Goal: Information Seeking & Learning: Understand process/instructions

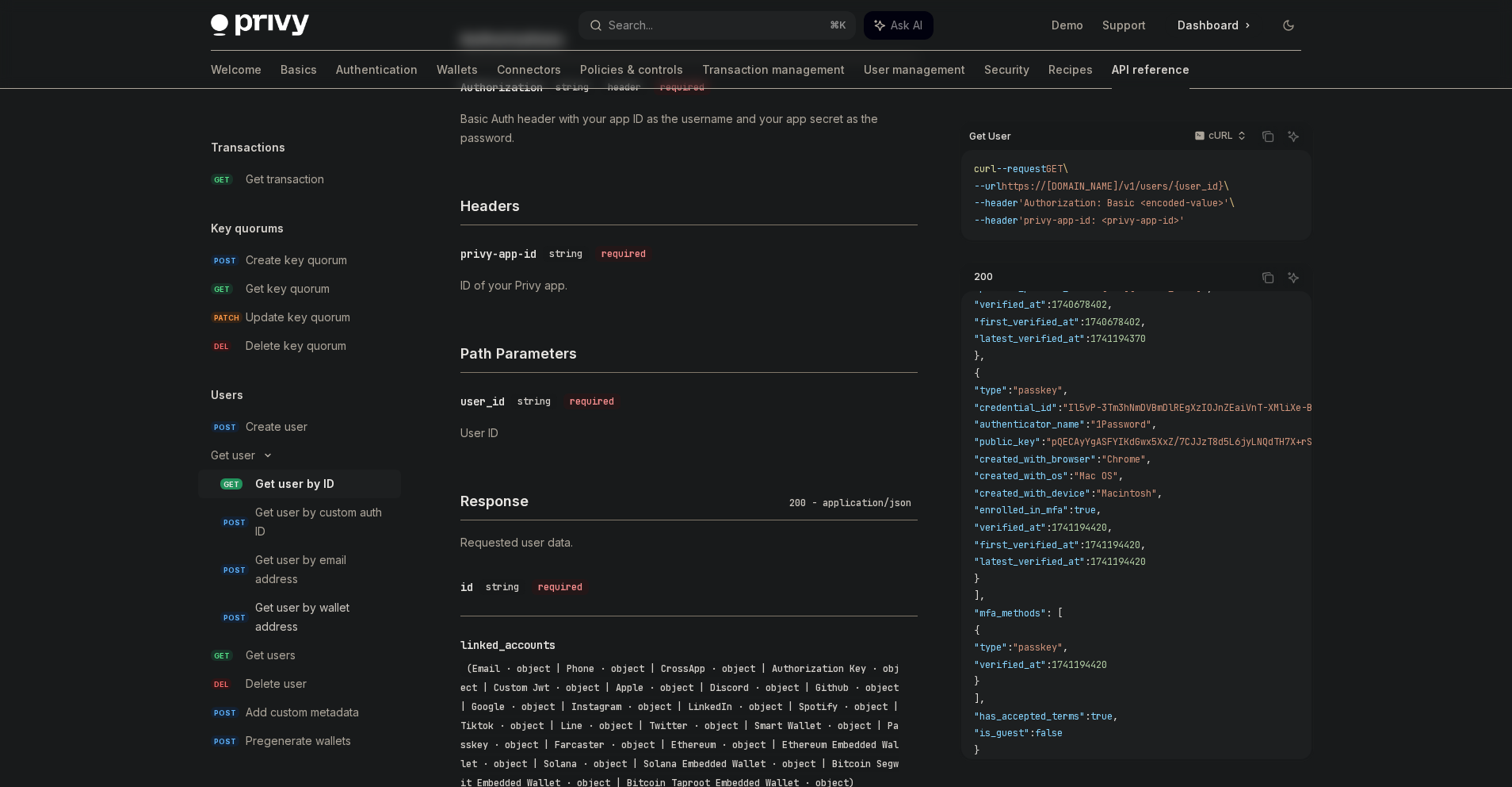
scroll to position [294, 0]
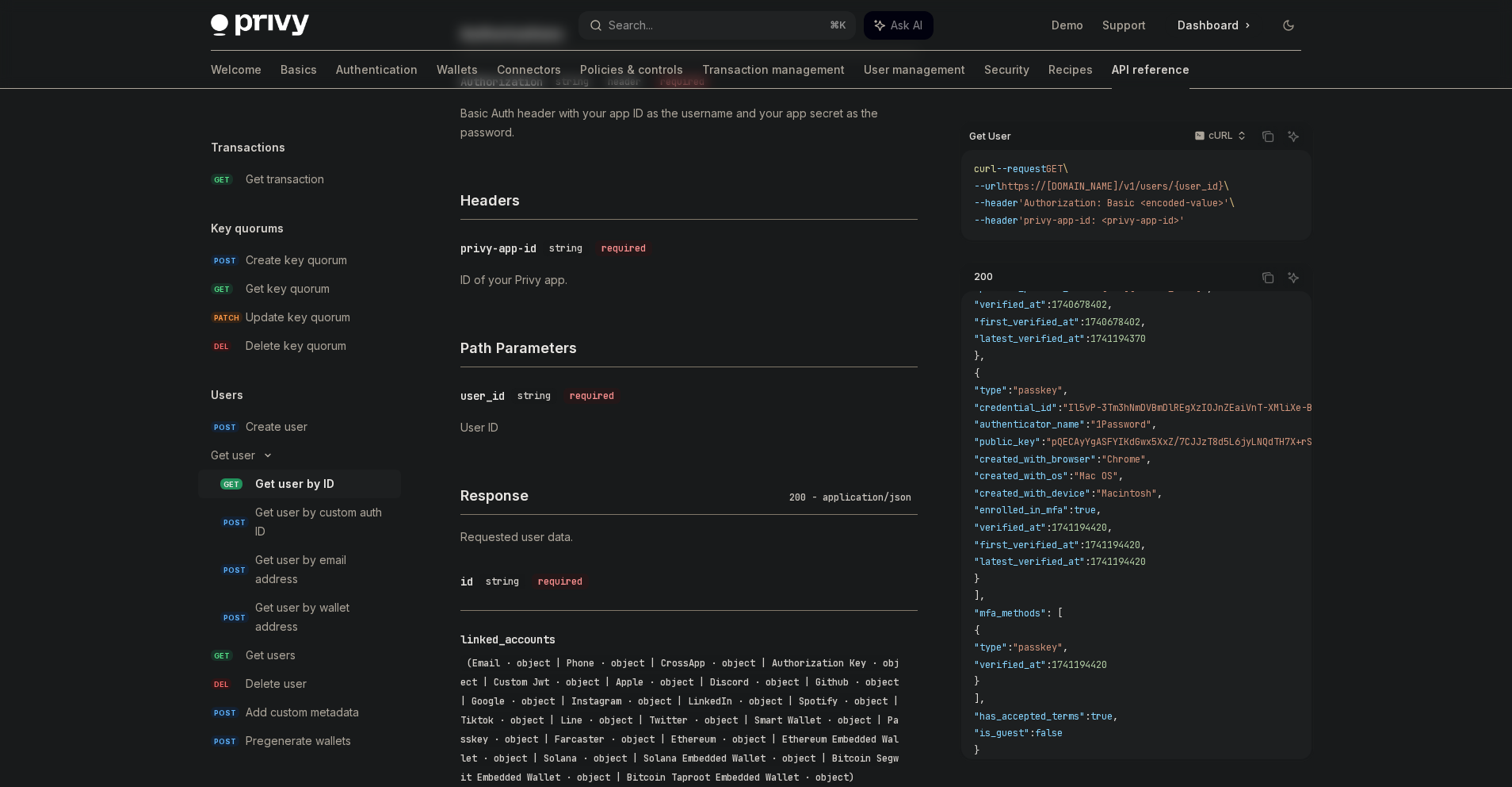
click at [150, 624] on div "Privy Docs home page Search... ⌘ K Ask AI Demo Support Dashboard Dashboard Sear…" at bounding box center [756, 739] width 1512 height 2067
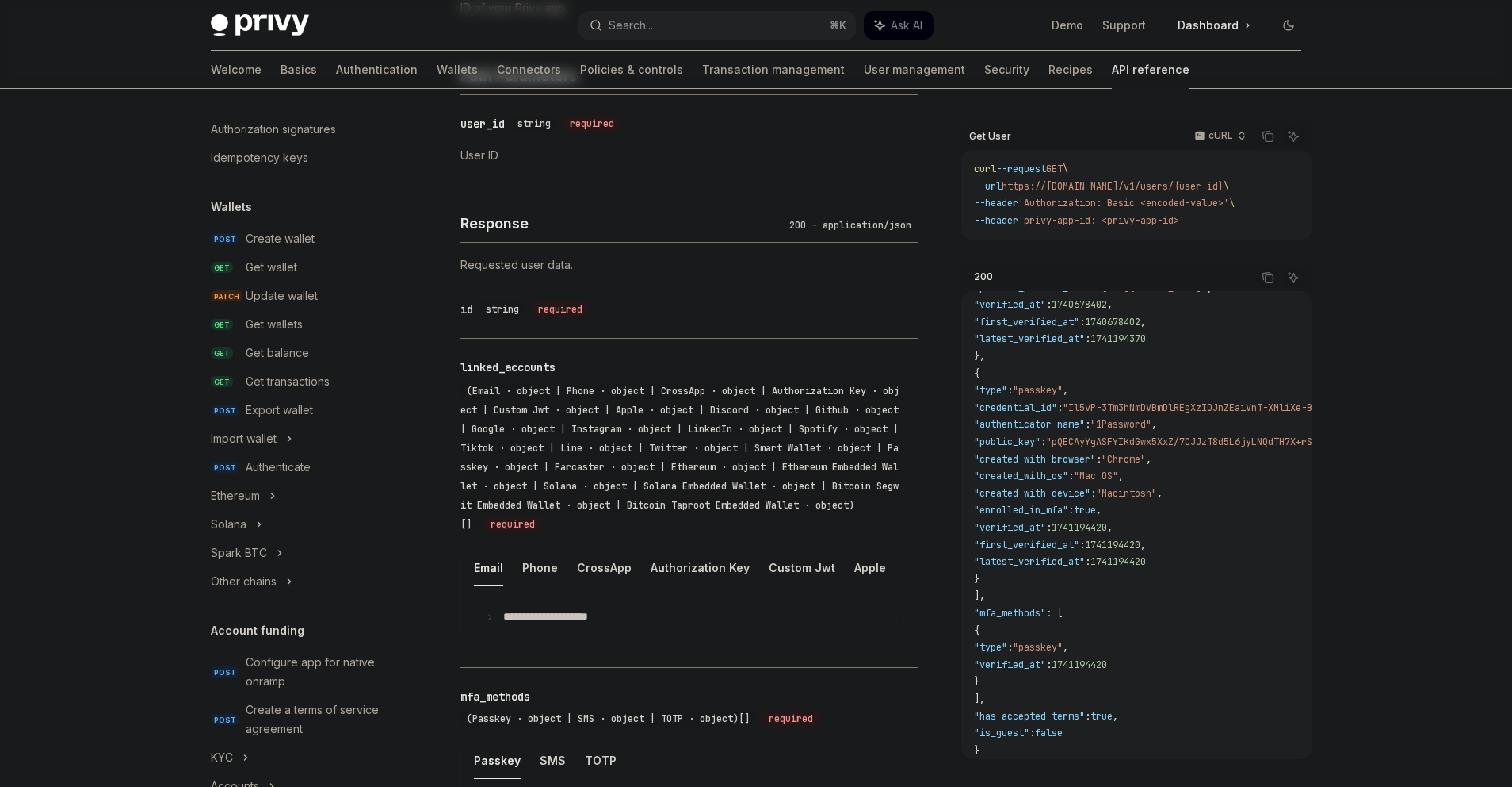
scroll to position [19, 0]
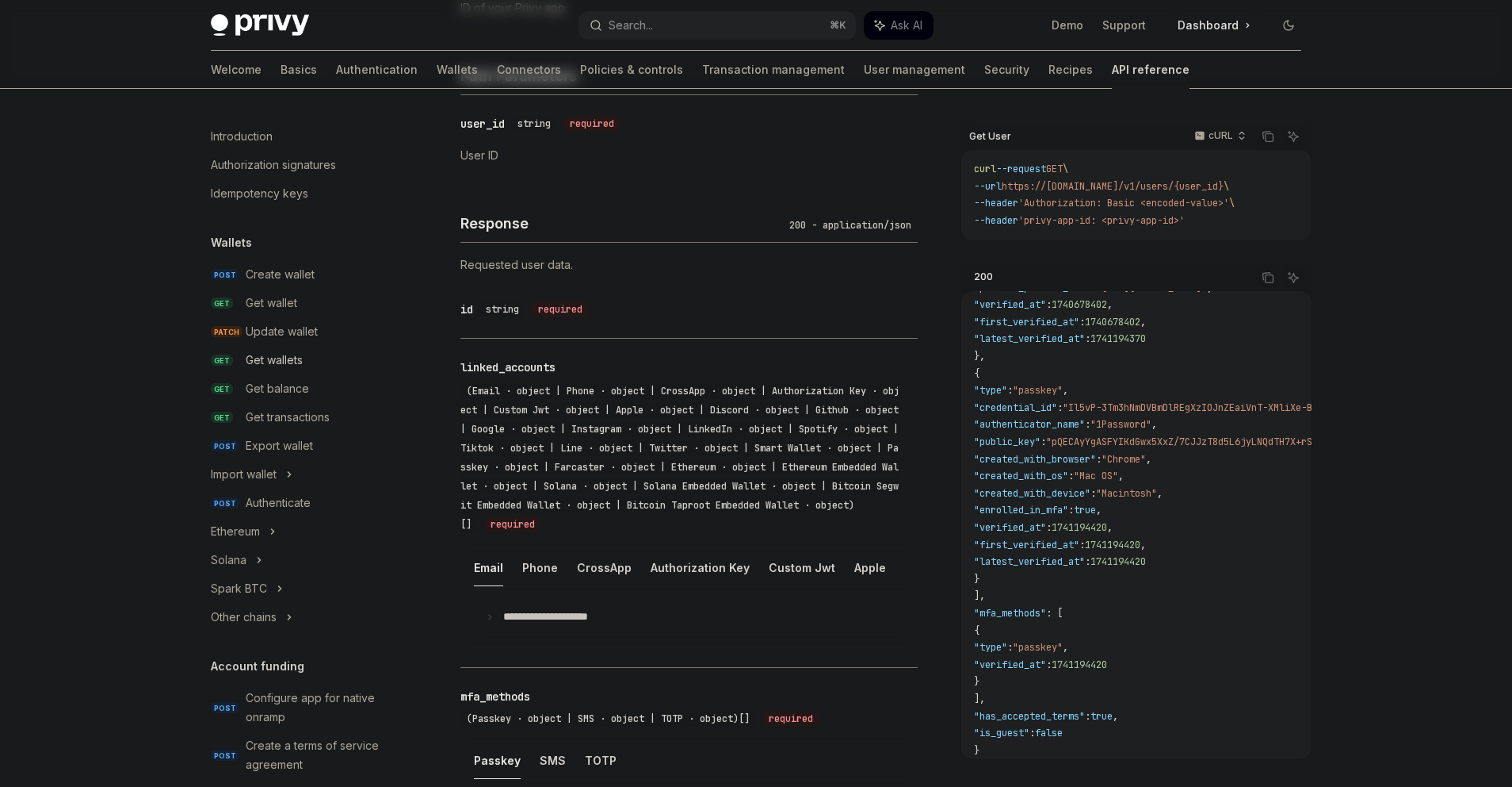
click at [291, 350] on link "GET Get wallets" at bounding box center [299, 359] width 203 height 29
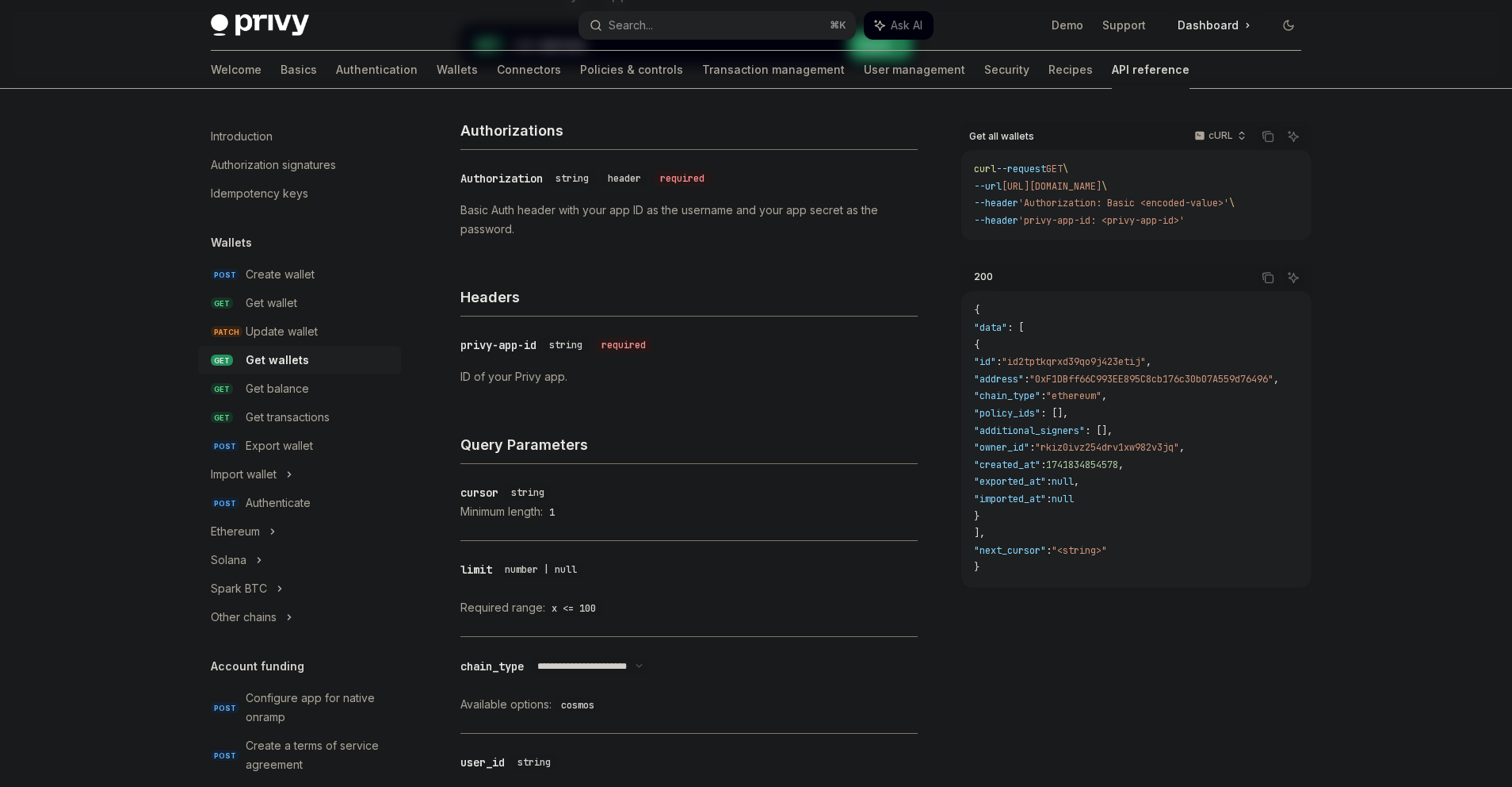
scroll to position [185, 0]
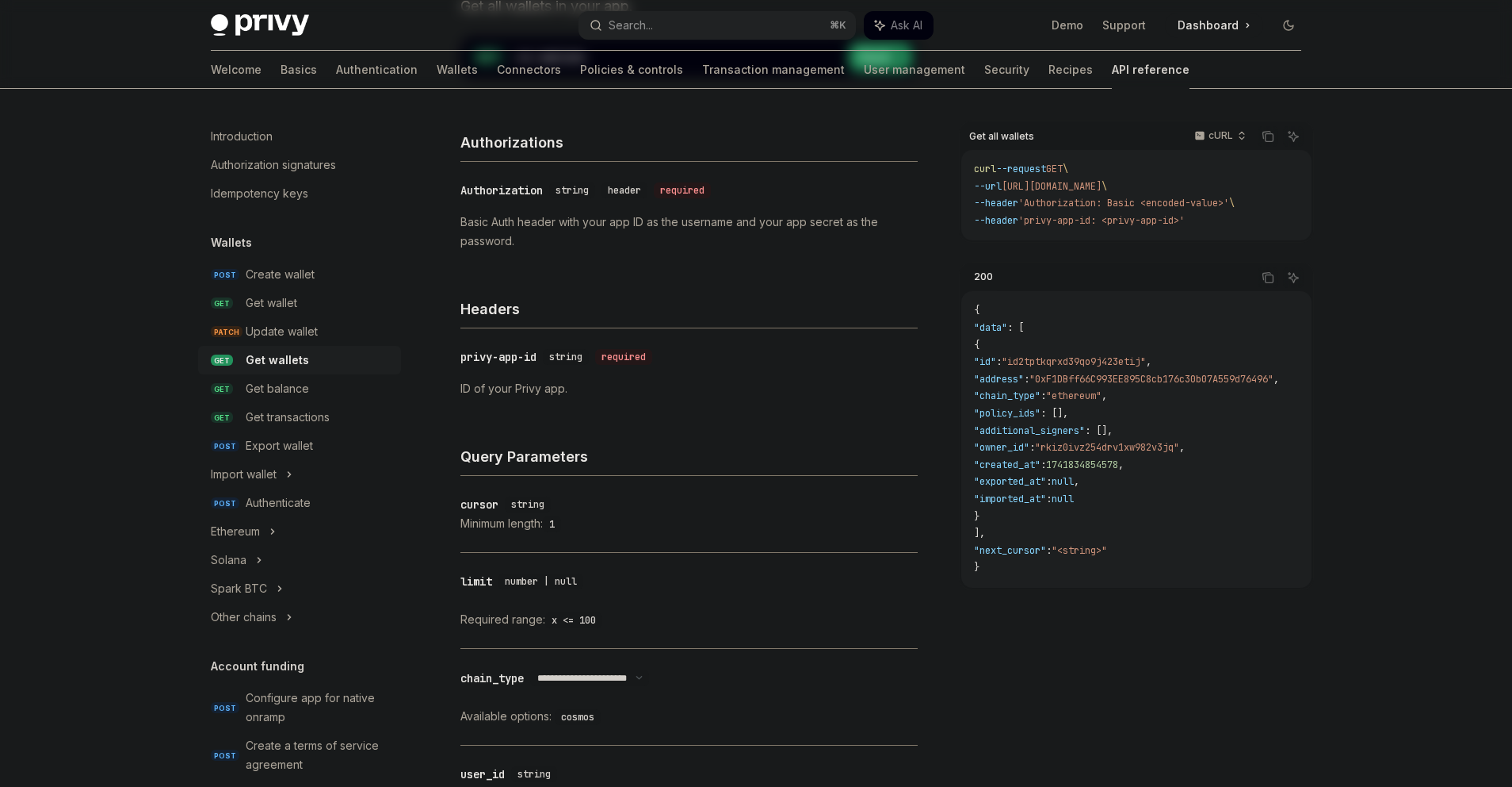
click at [673, 219] on p "Basic Auth header with your app ID as the username and your app secret as the p…" at bounding box center [689, 231] width 457 height 38
click at [675, 219] on p "Basic Auth header with your app ID as the username and your app secret as the p…" at bounding box center [689, 231] width 457 height 38
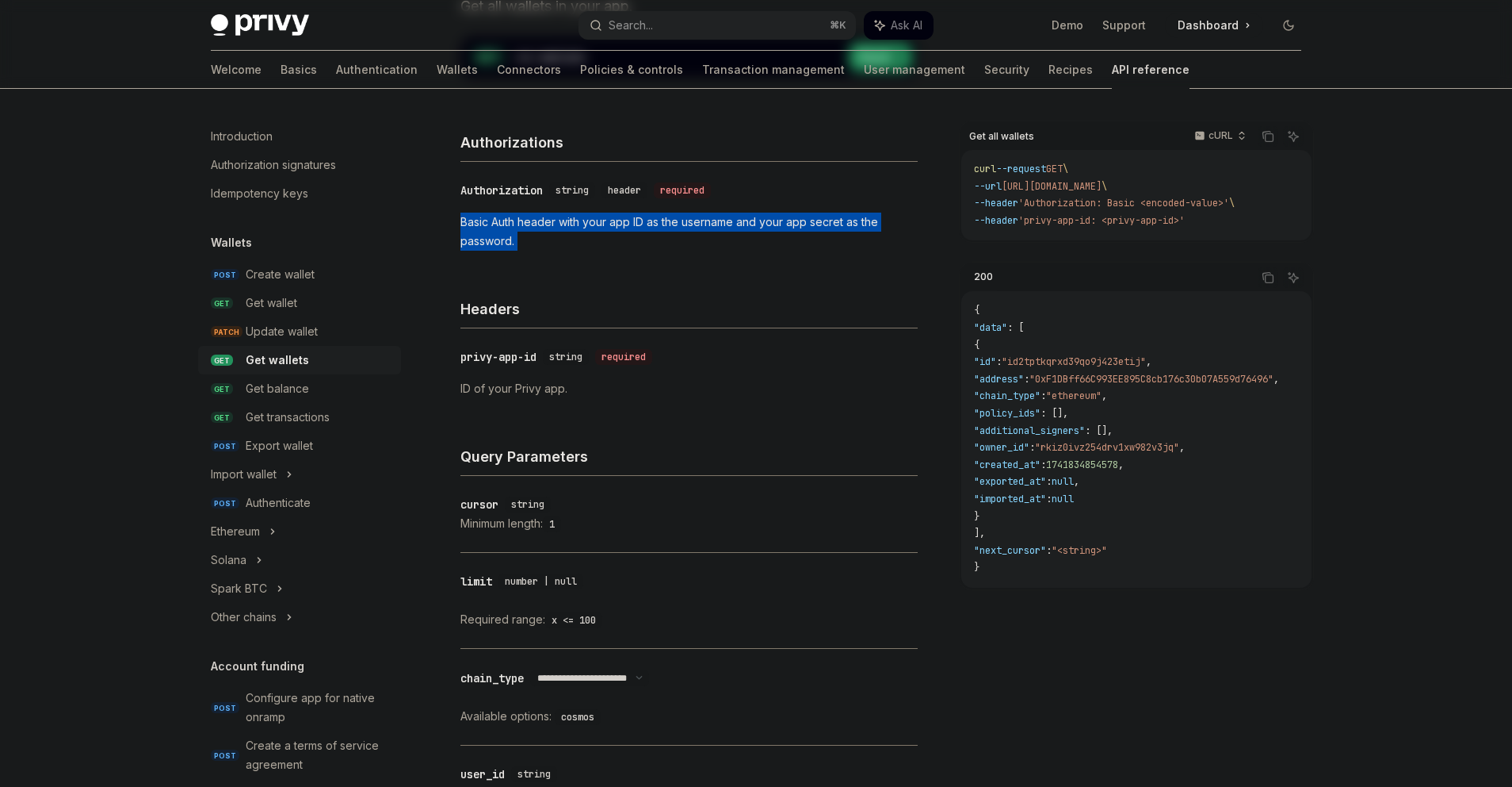
click at [675, 219] on p "Basic Auth header with your app ID as the username and your app secret as the p…" at bounding box center [689, 231] width 457 height 38
click at [307, 306] on div "Get wallet" at bounding box center [319, 303] width 146 height 19
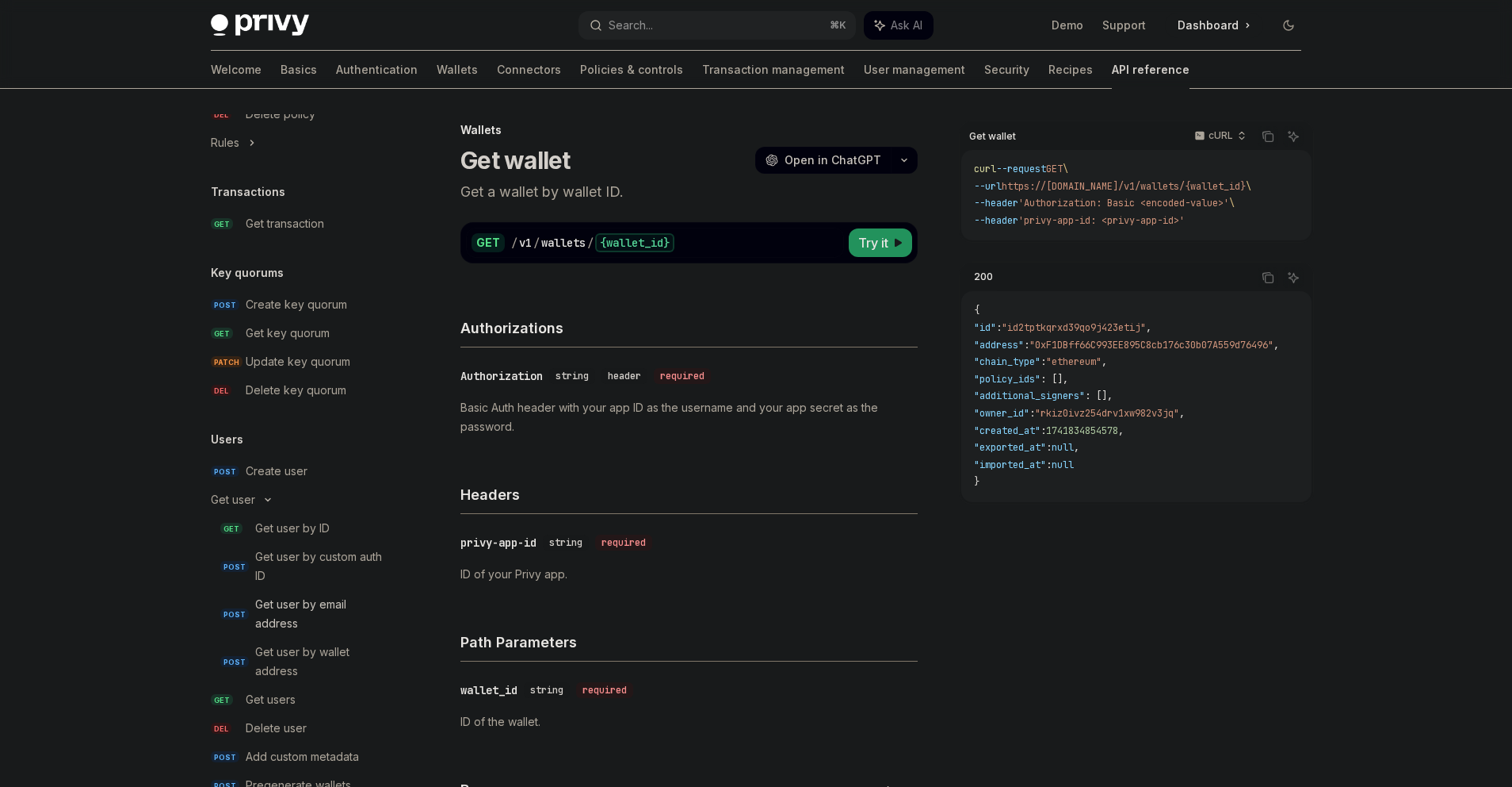
scroll to position [981, 0]
click at [318, 604] on div "Get user by email address" at bounding box center [323, 610] width 136 height 38
type textarea "*"
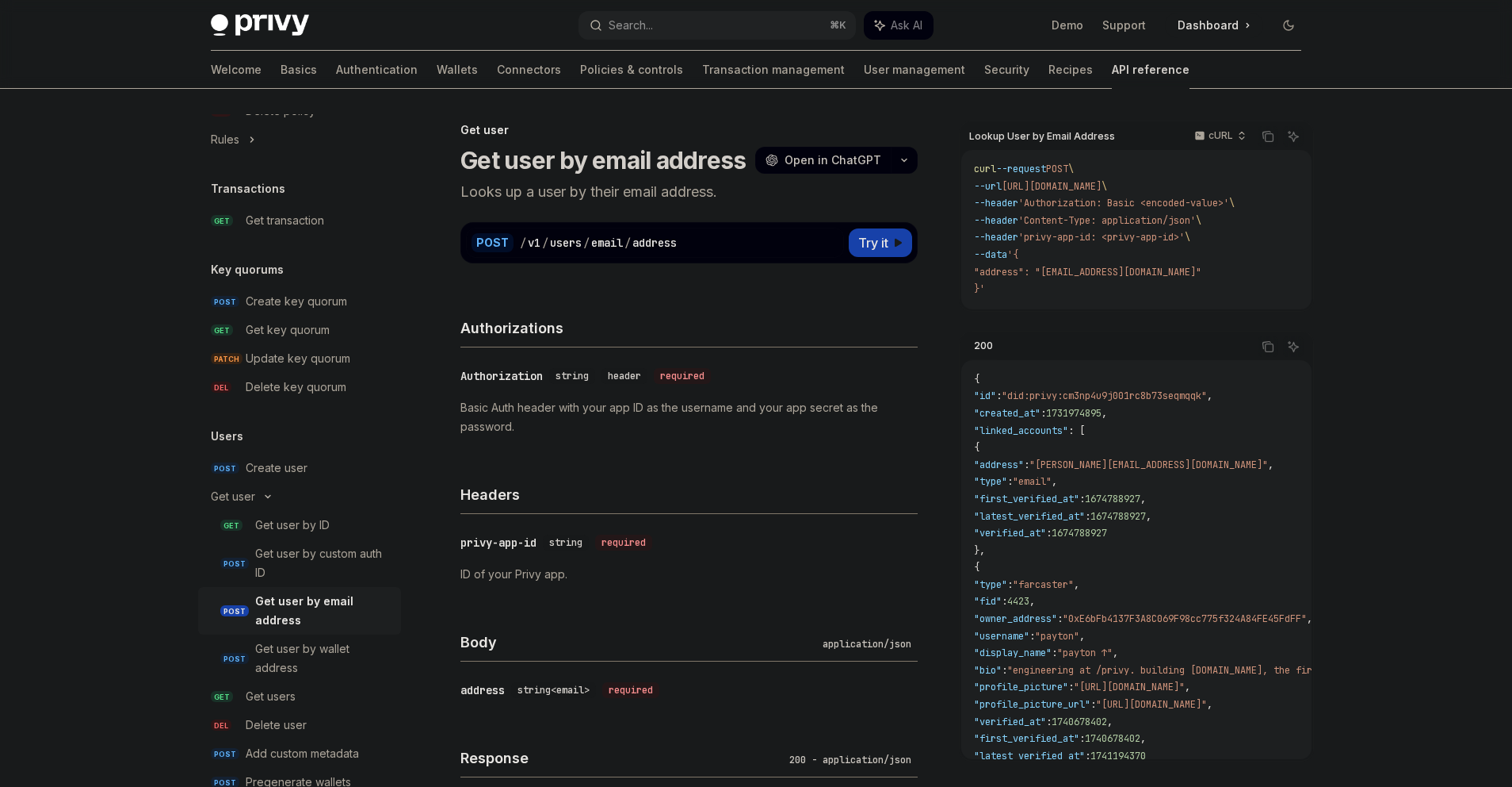
click at [532, 484] on h4 "Headers" at bounding box center [689, 494] width 457 height 21
